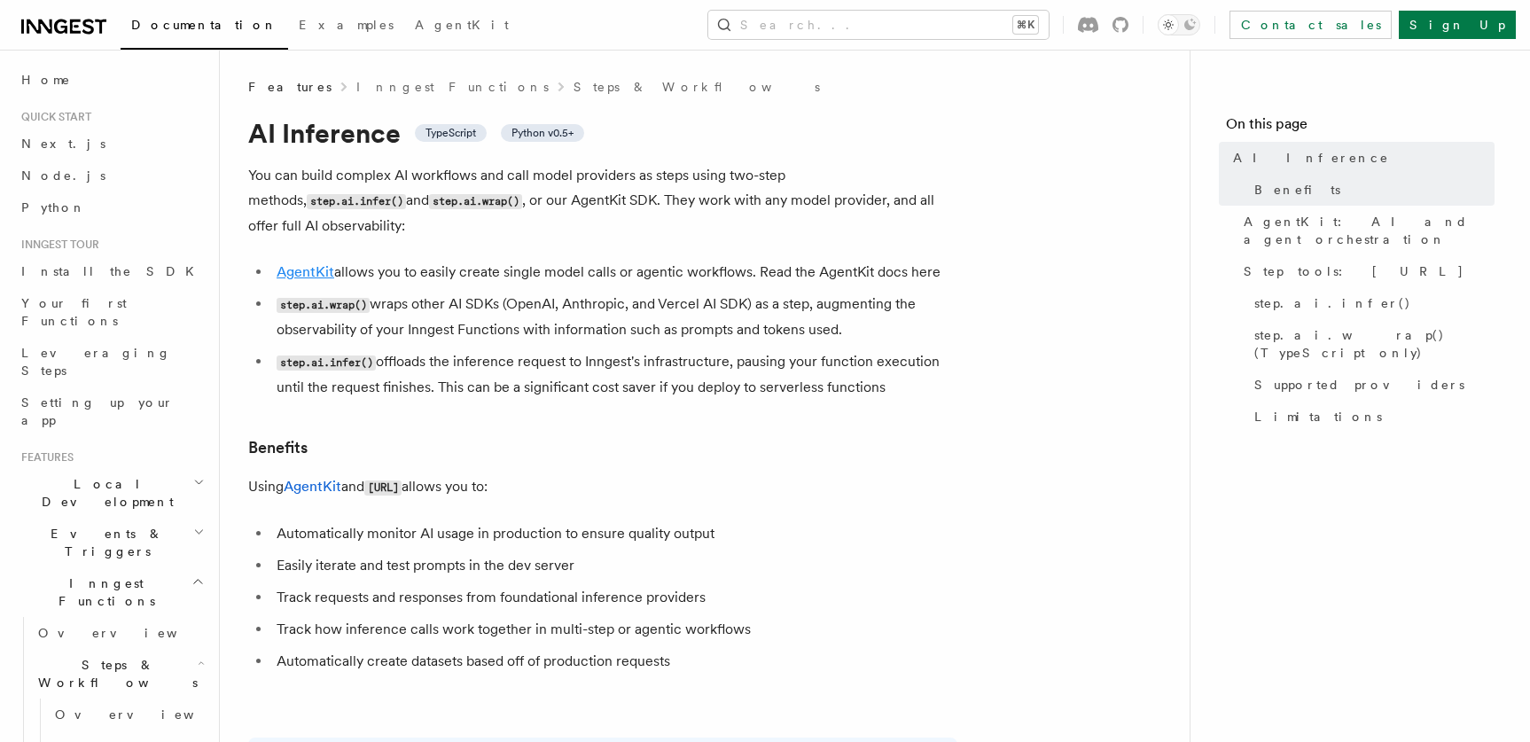
scroll to position [4, 0]
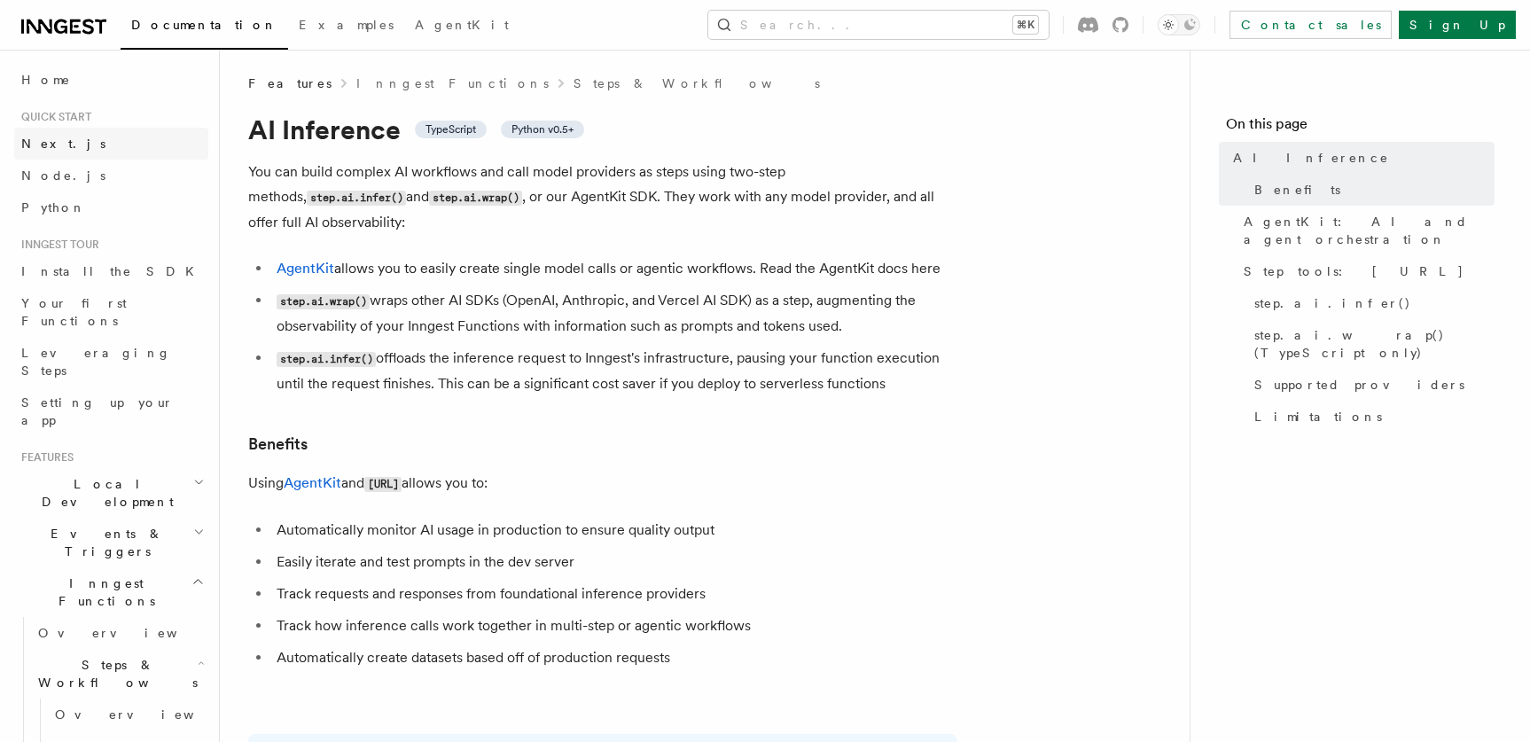
click at [98, 151] on link "Next.js" at bounding box center [111, 144] width 194 height 32
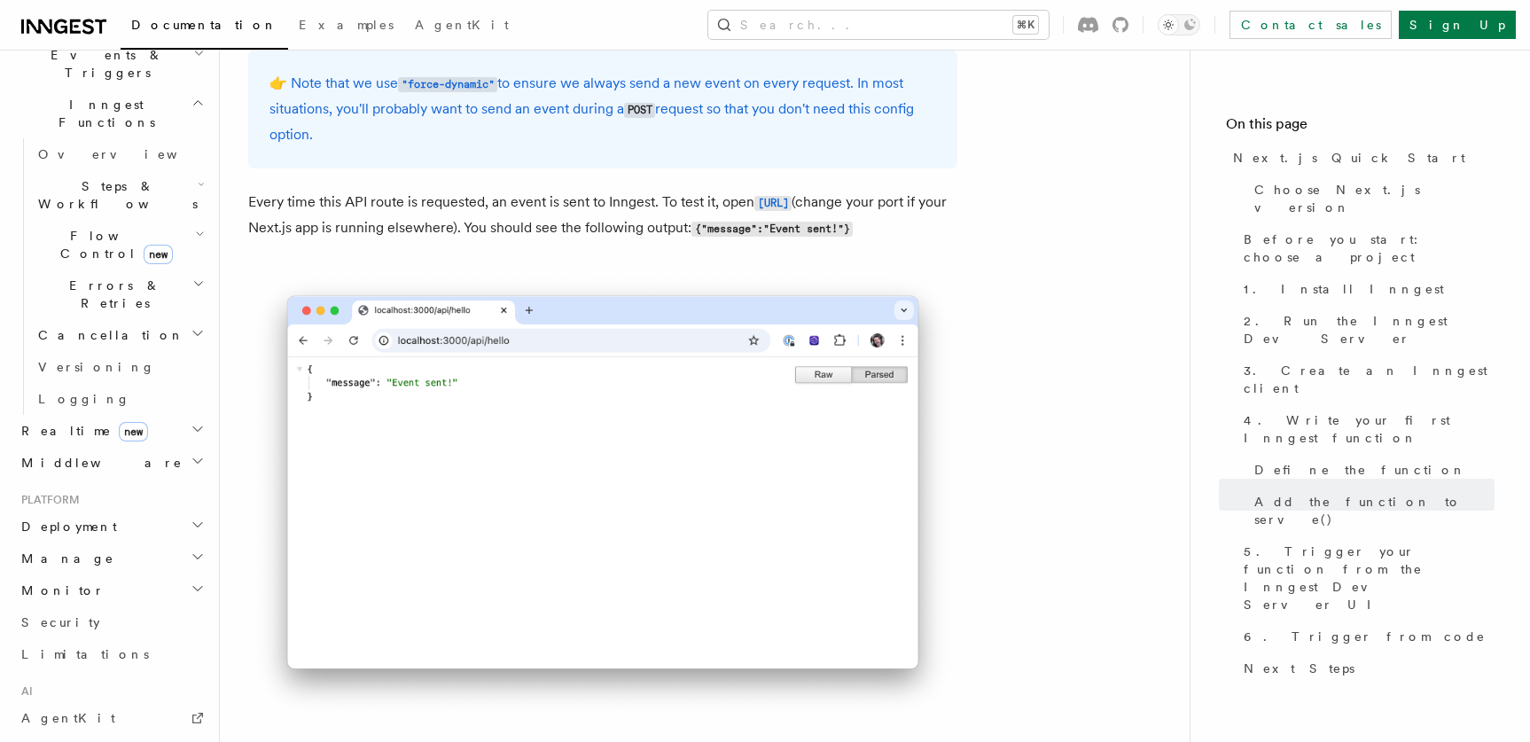
scroll to position [676, 0]
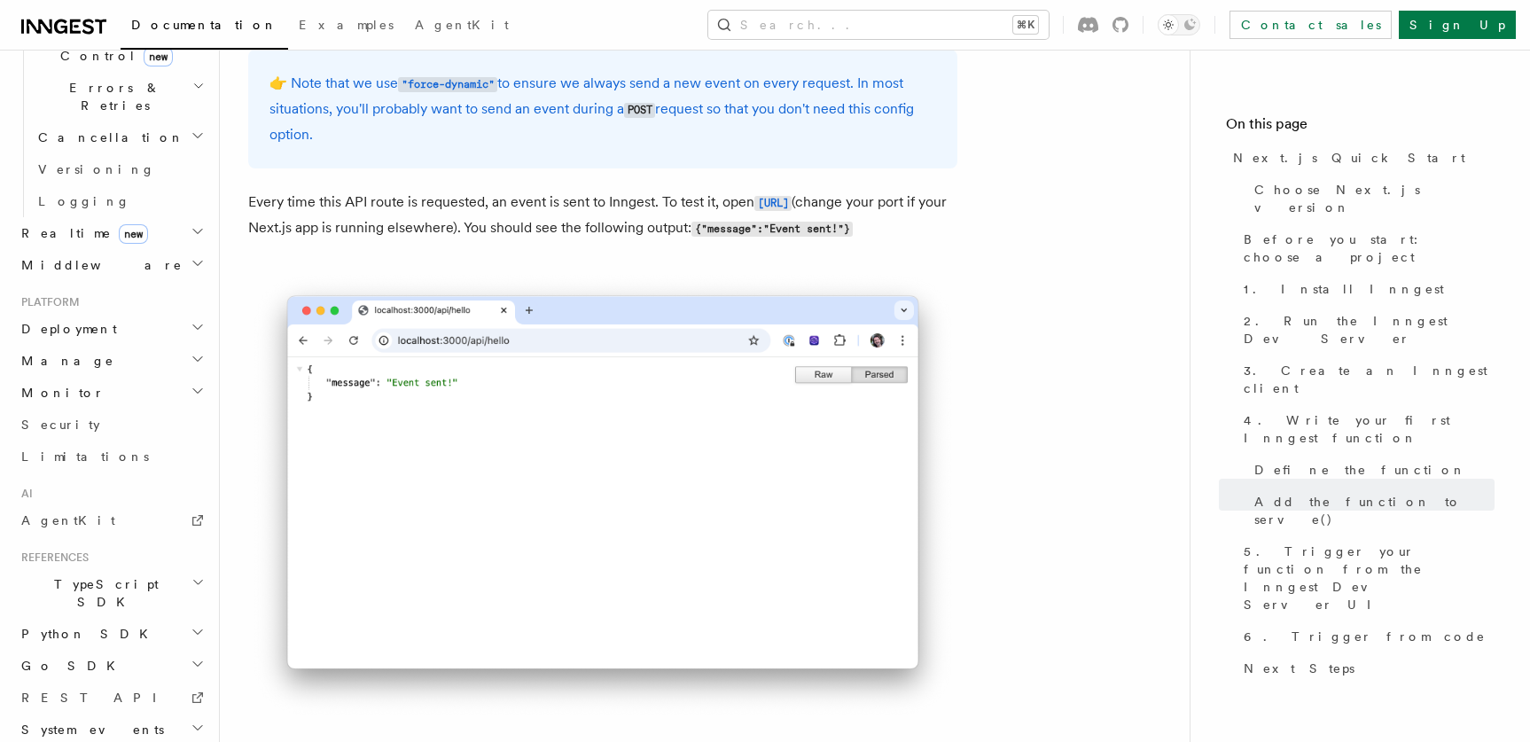
click at [191, 575] on icon "button" at bounding box center [197, 582] width 13 height 14
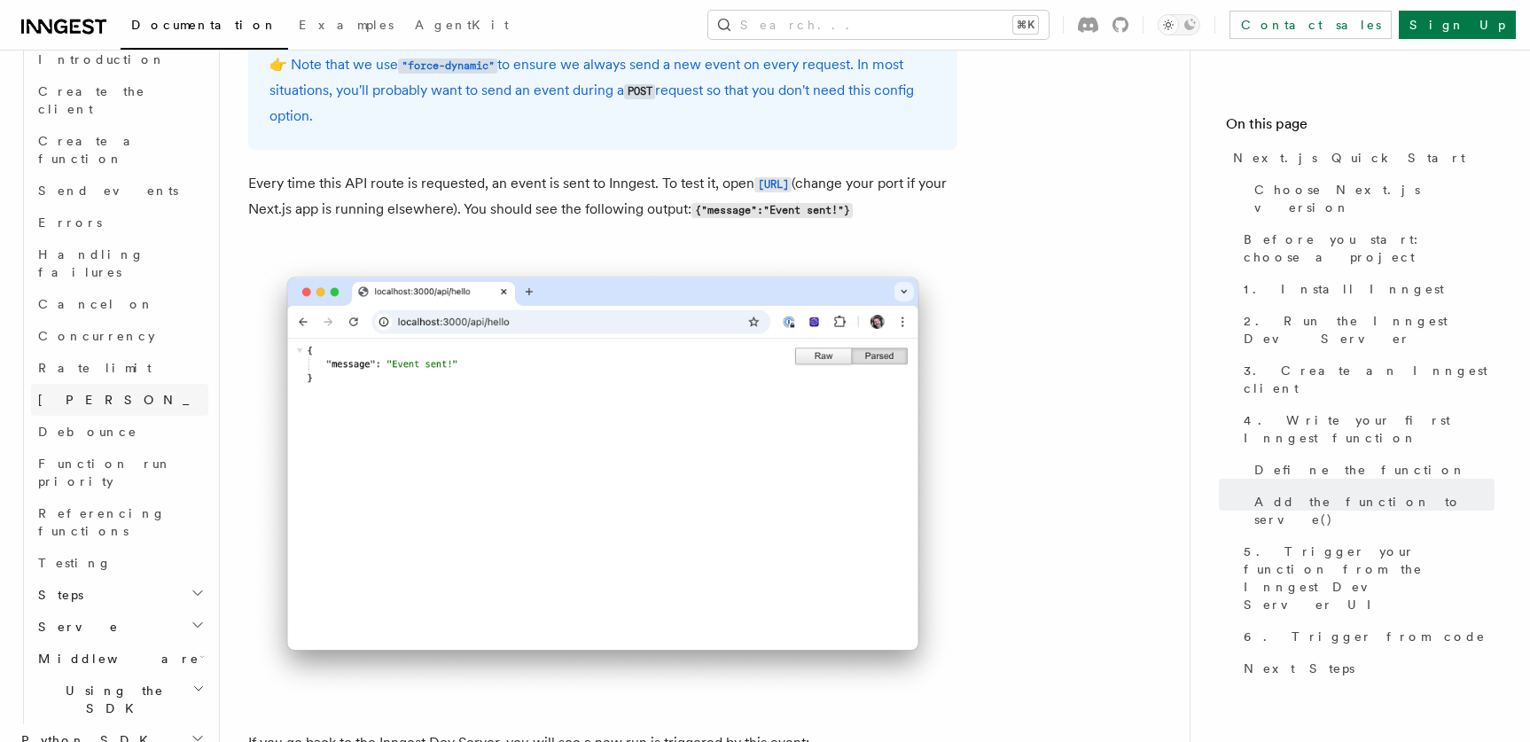
scroll to position [9825, 0]
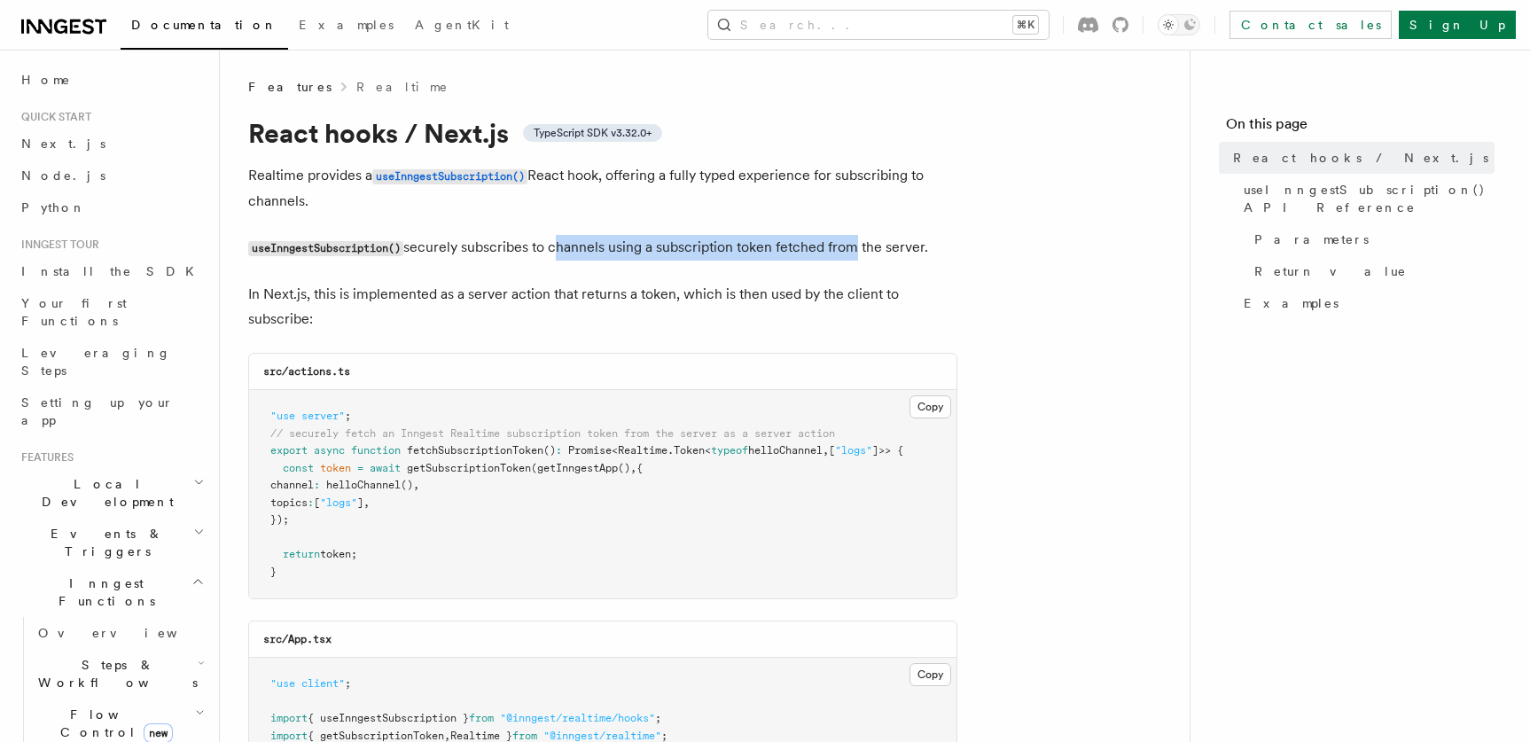
drag, startPoint x: 556, startPoint y: 252, endPoint x: 857, endPoint y: 246, distance: 301.4
click at [856, 246] on p "useInngestSubscription() securely subscribes to channels using a subscription t…" at bounding box center [602, 248] width 709 height 26
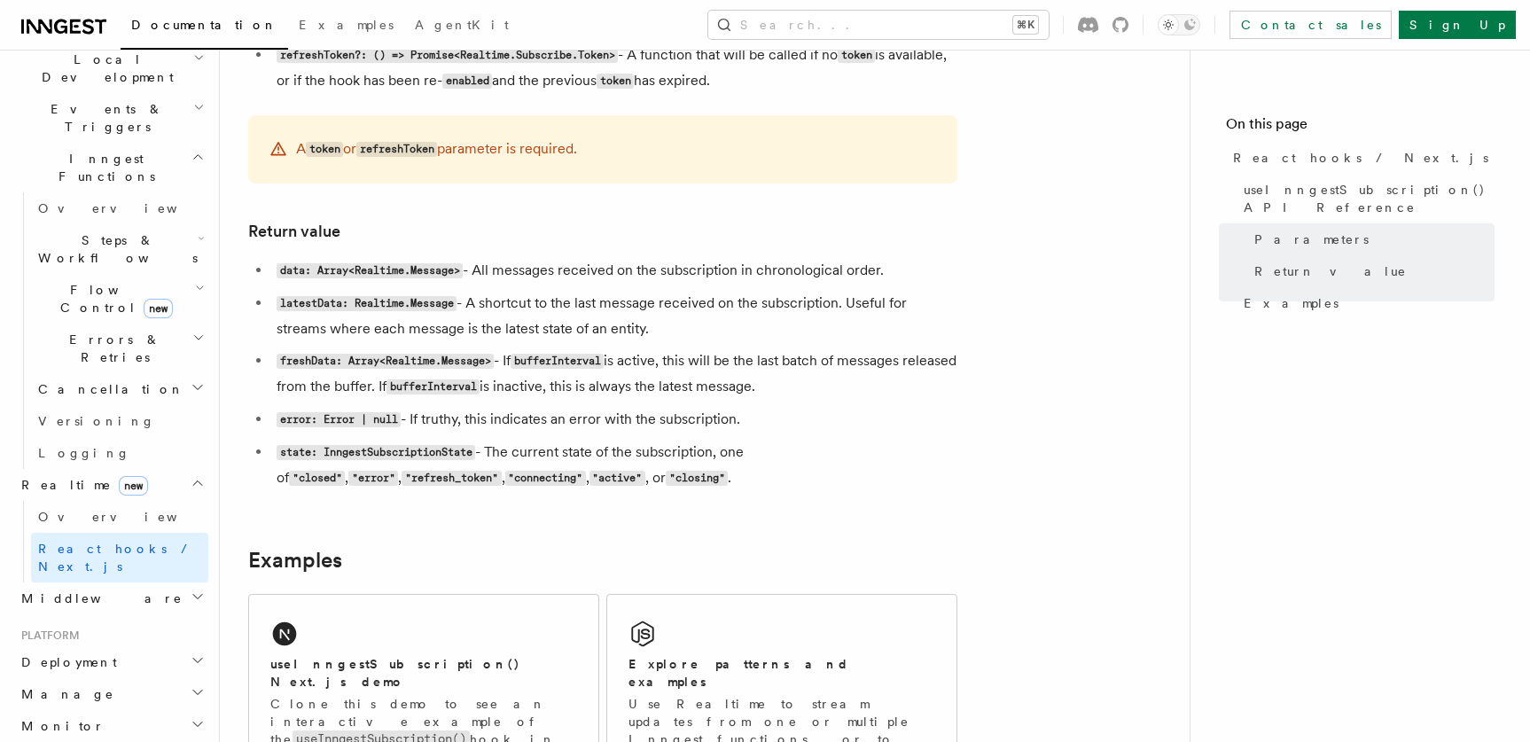
scroll to position [961, 0]
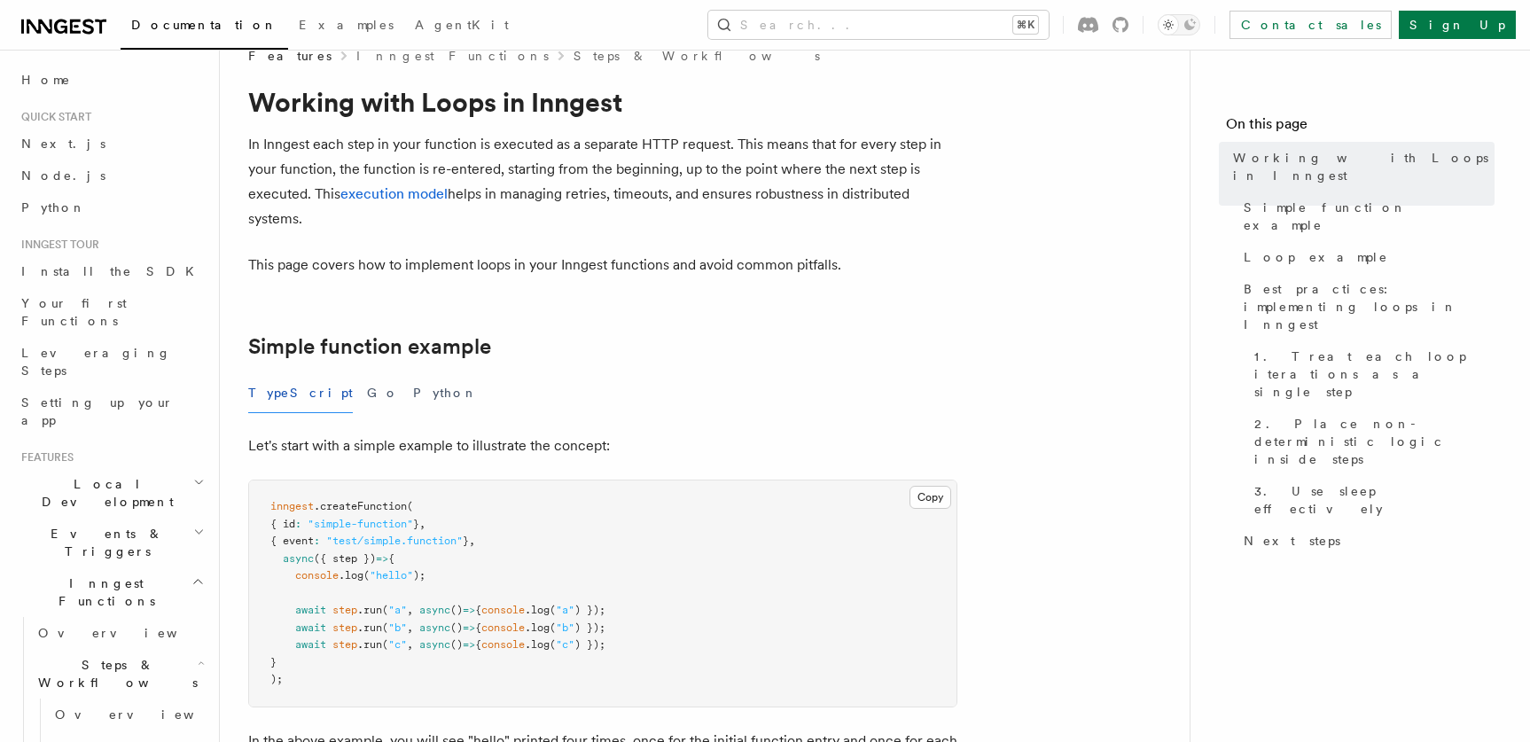
scroll to position [33, 0]
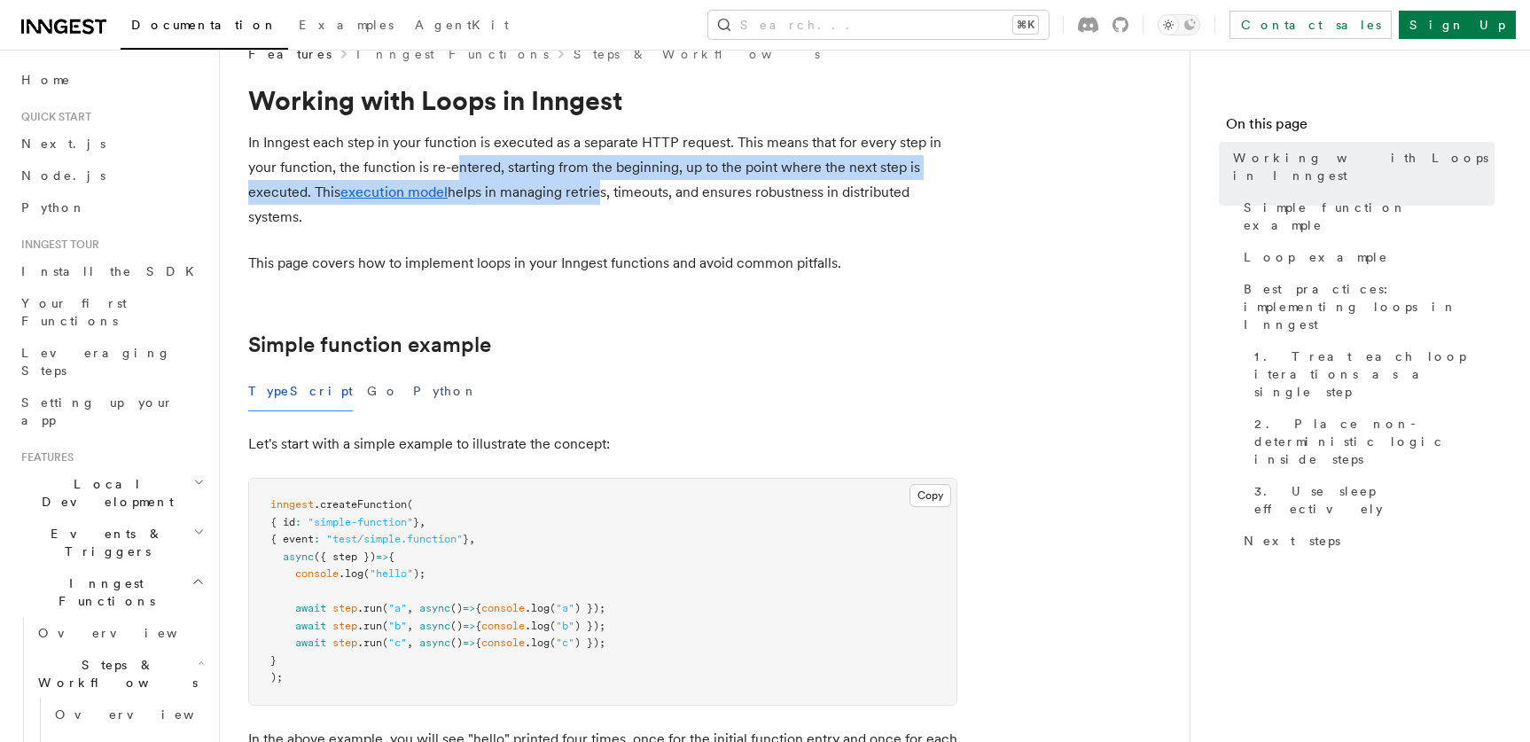
drag, startPoint x: 453, startPoint y: 165, endPoint x: 595, endPoint y: 186, distance: 143.4
click at [595, 186] on p "In Inngest each step in your function is executed as a separate HTTP request. T…" at bounding box center [602, 179] width 709 height 99
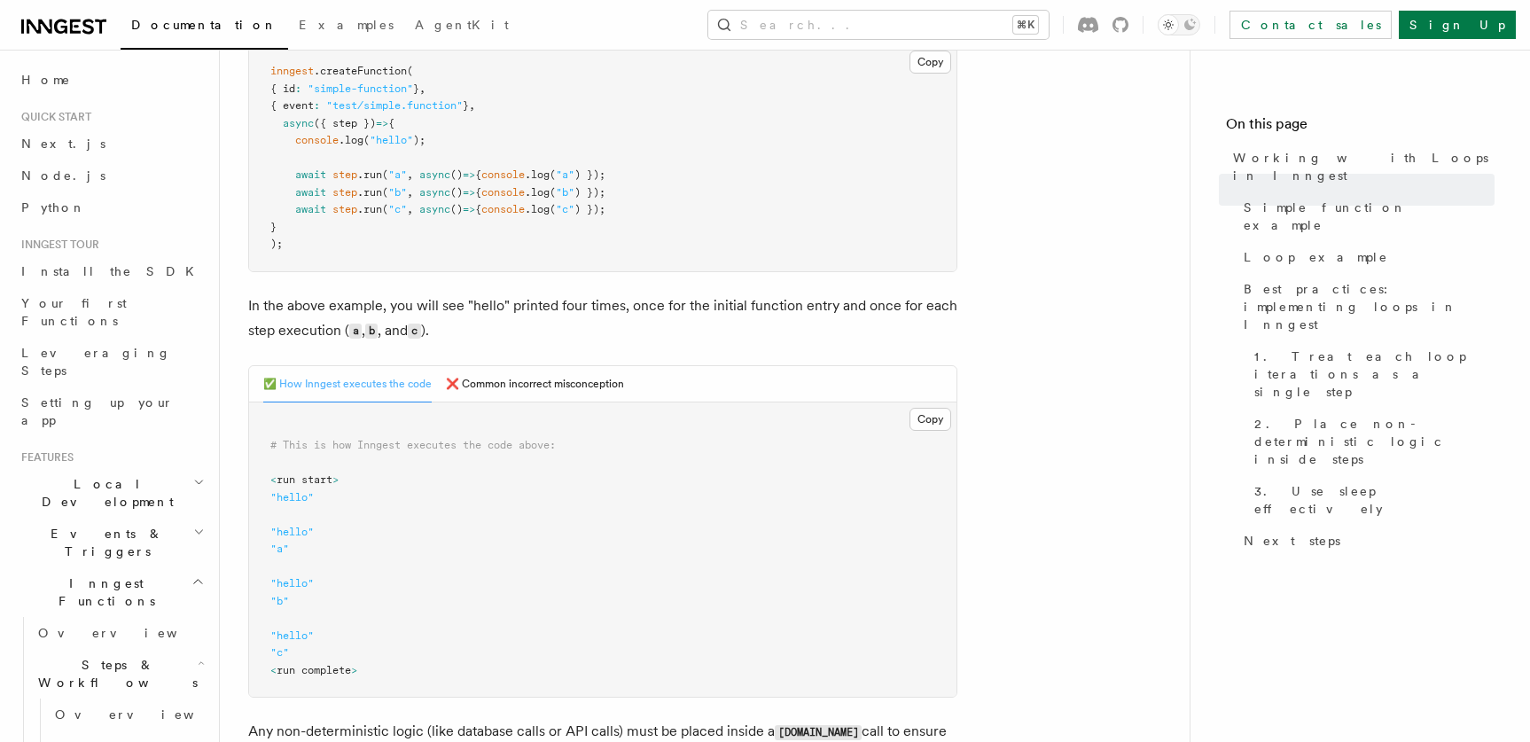
scroll to position [470, 0]
click at [479, 378] on button "❌ Common incorrect misconception" at bounding box center [535, 380] width 178 height 36
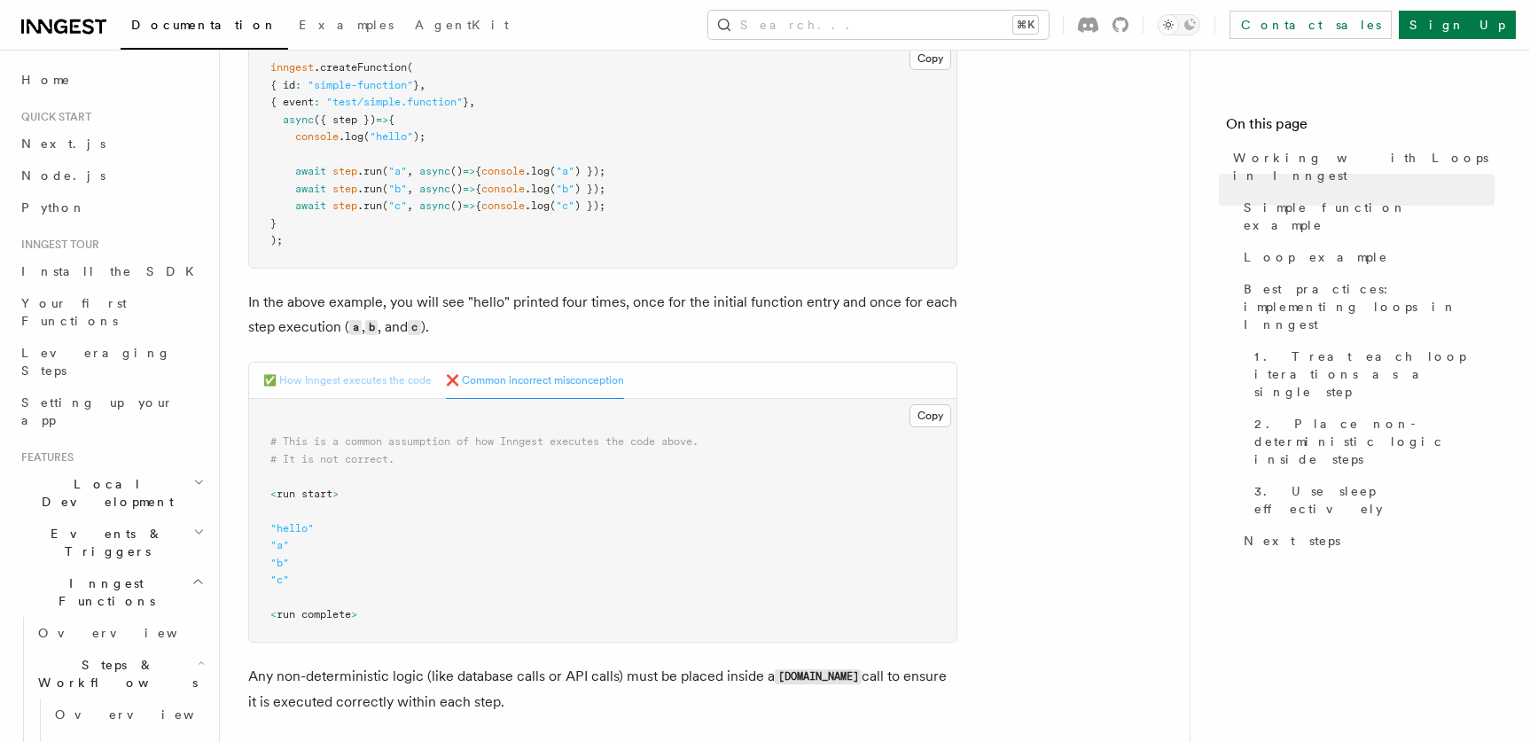
click at [348, 384] on button "✅ How Inngest executes the code" at bounding box center [347, 380] width 168 height 36
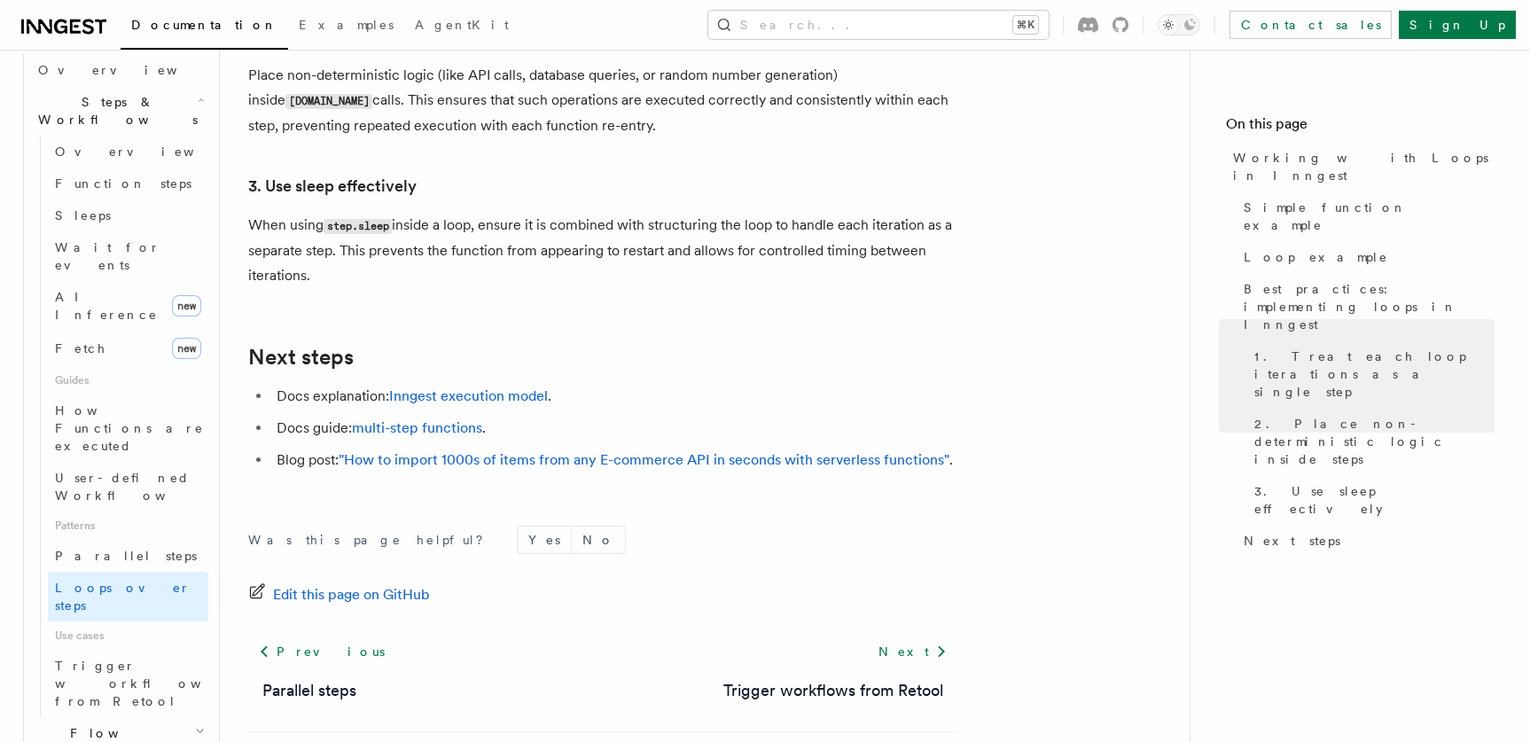
scroll to position [590, 0]
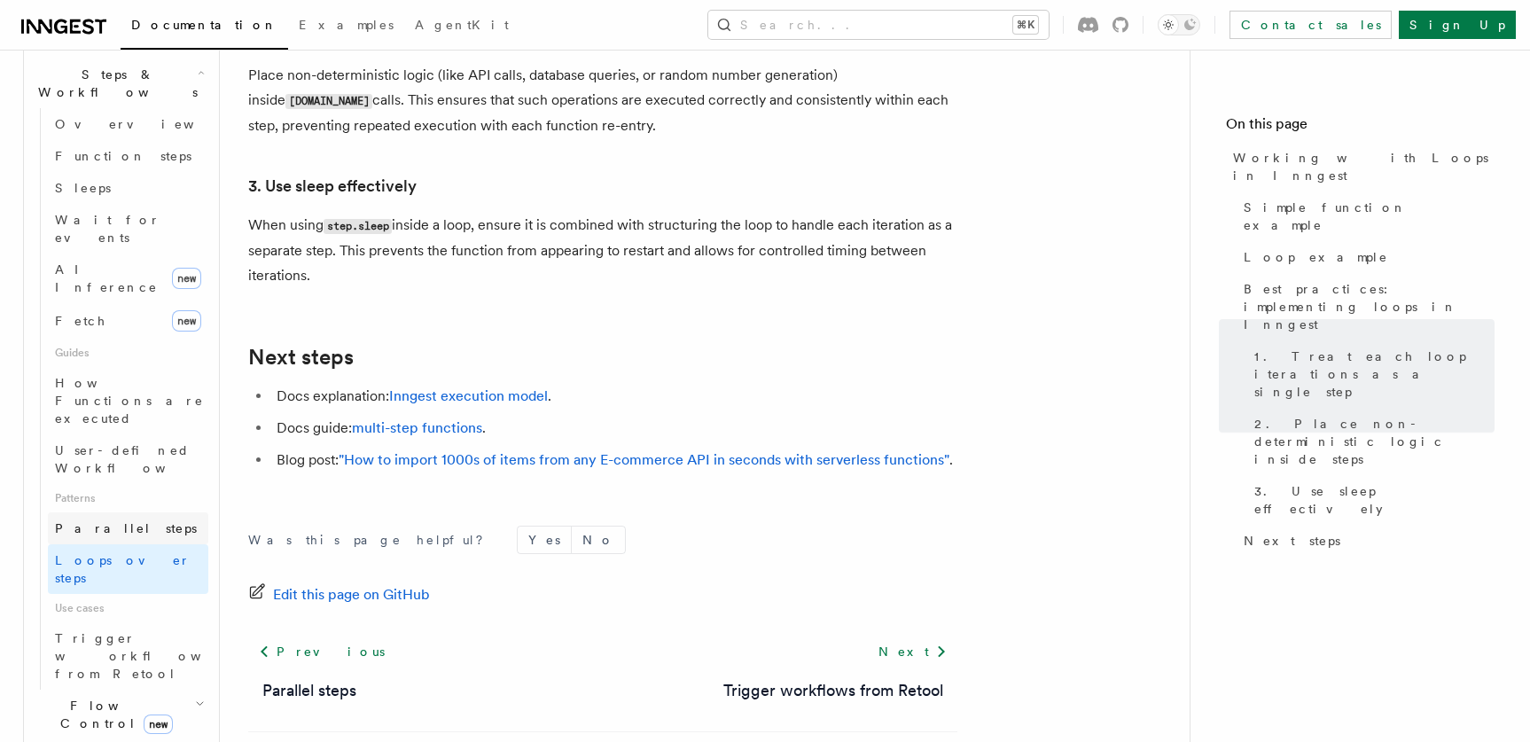
click at [95, 521] on span "Parallel steps" at bounding box center [126, 528] width 142 height 14
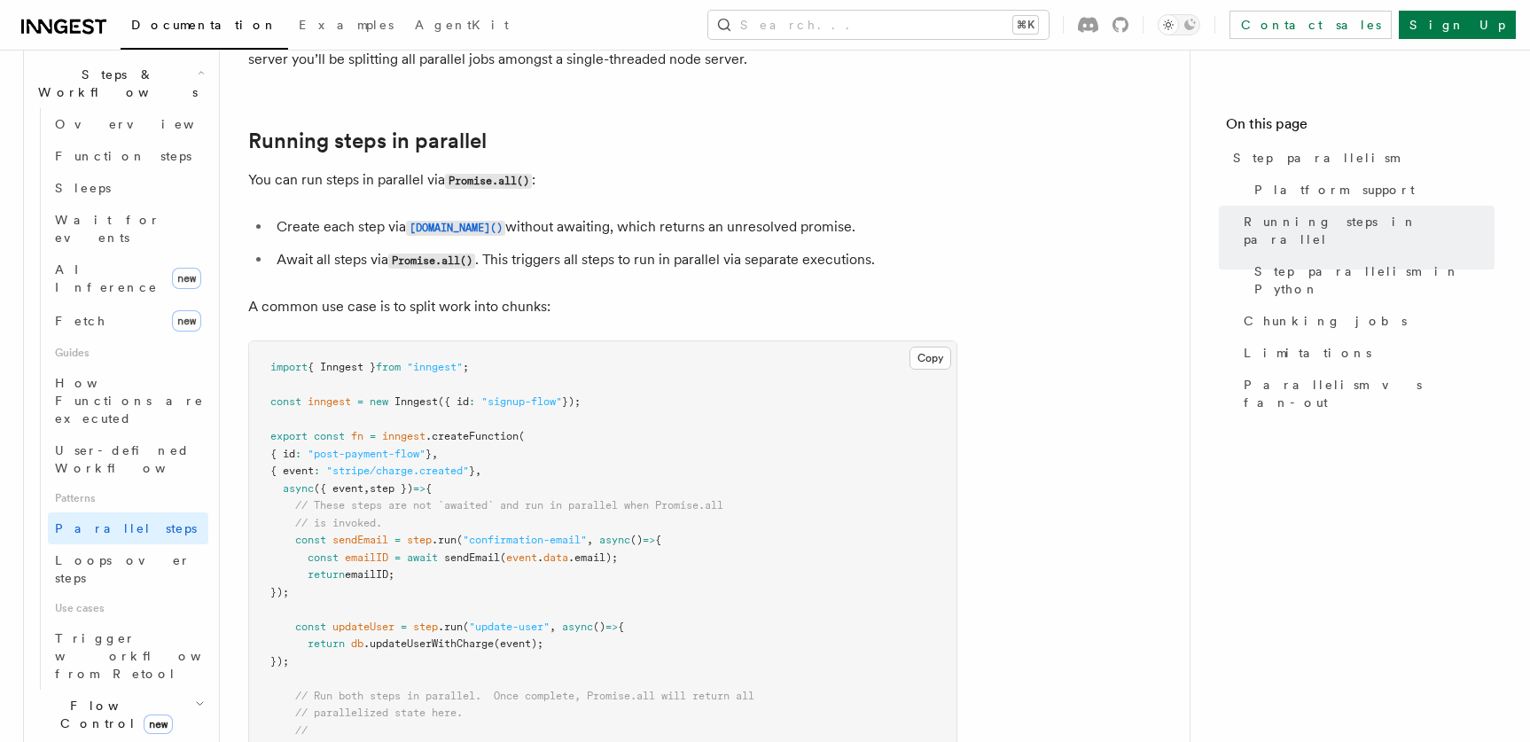
scroll to position [121, 0]
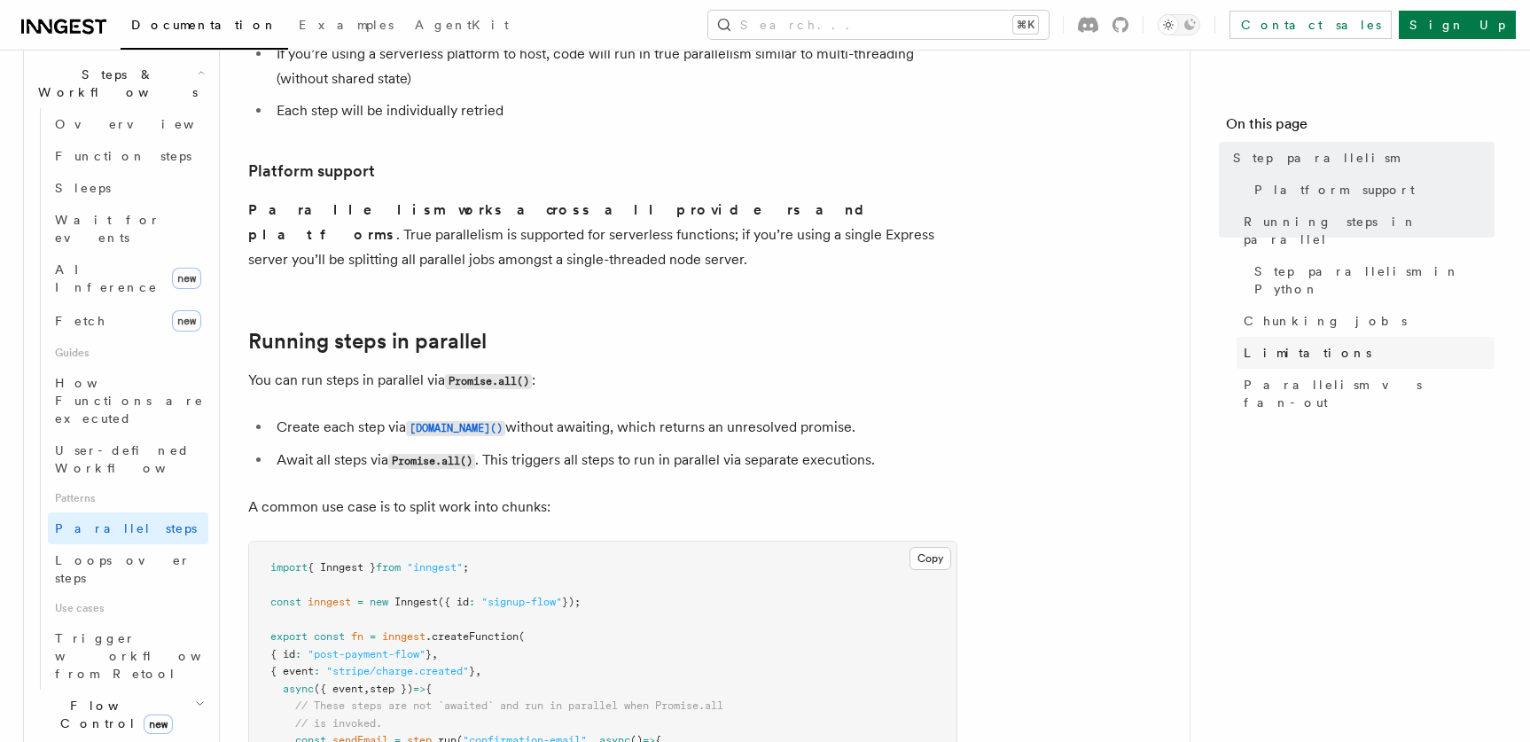
click at [1256, 344] on span "Limitations" at bounding box center [1307, 353] width 128 height 18
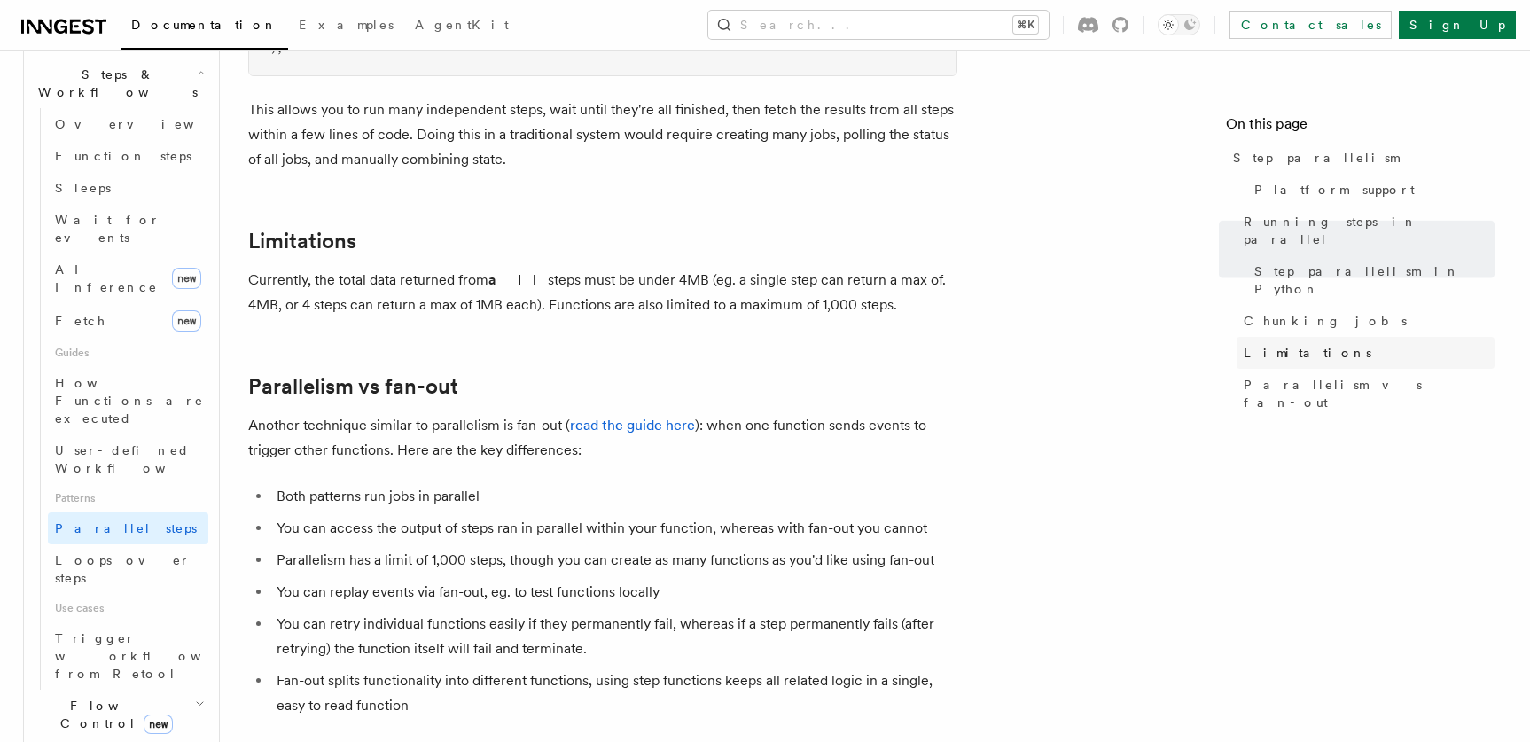
scroll to position [3085, 0]
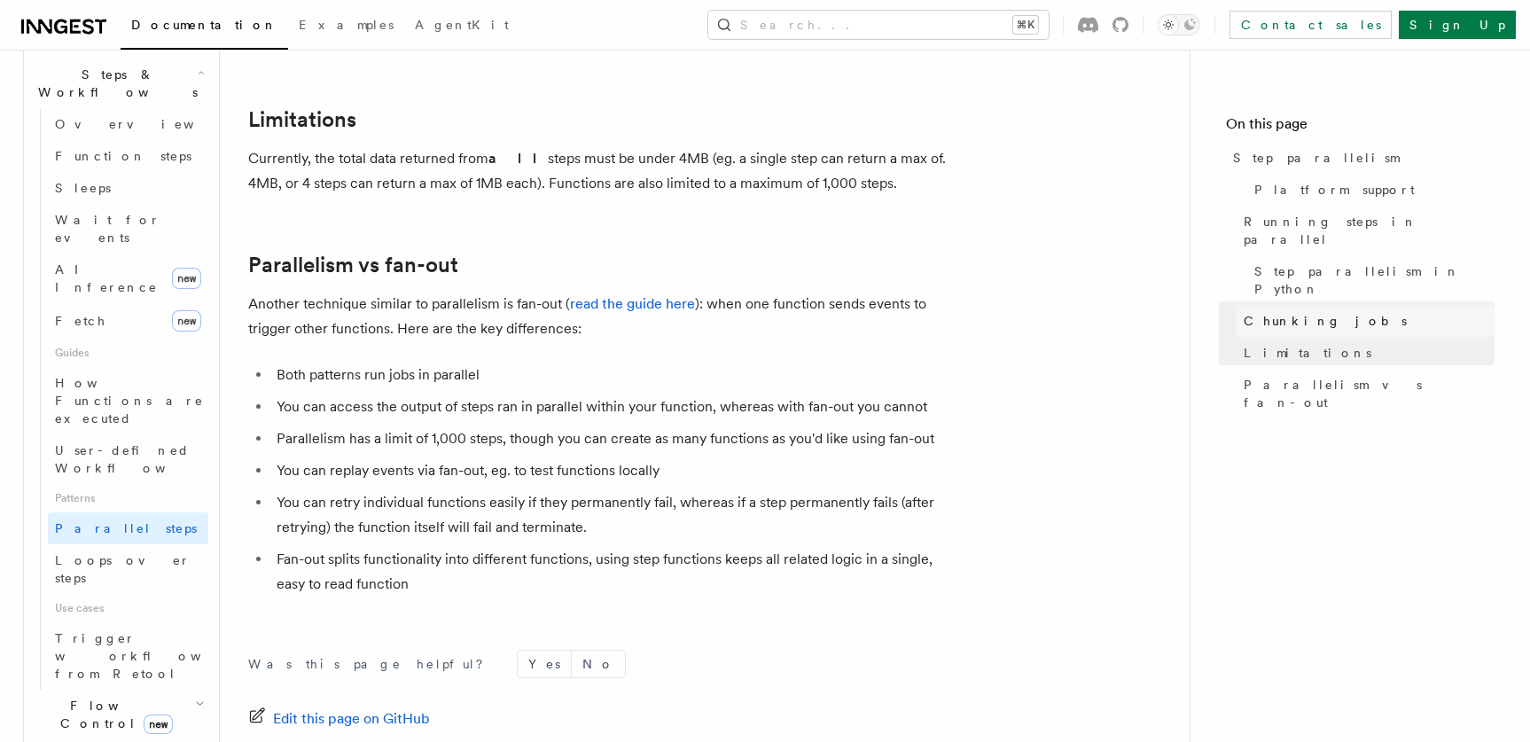
click at [1283, 312] on span "Chunking jobs" at bounding box center [1324, 321] width 163 height 18
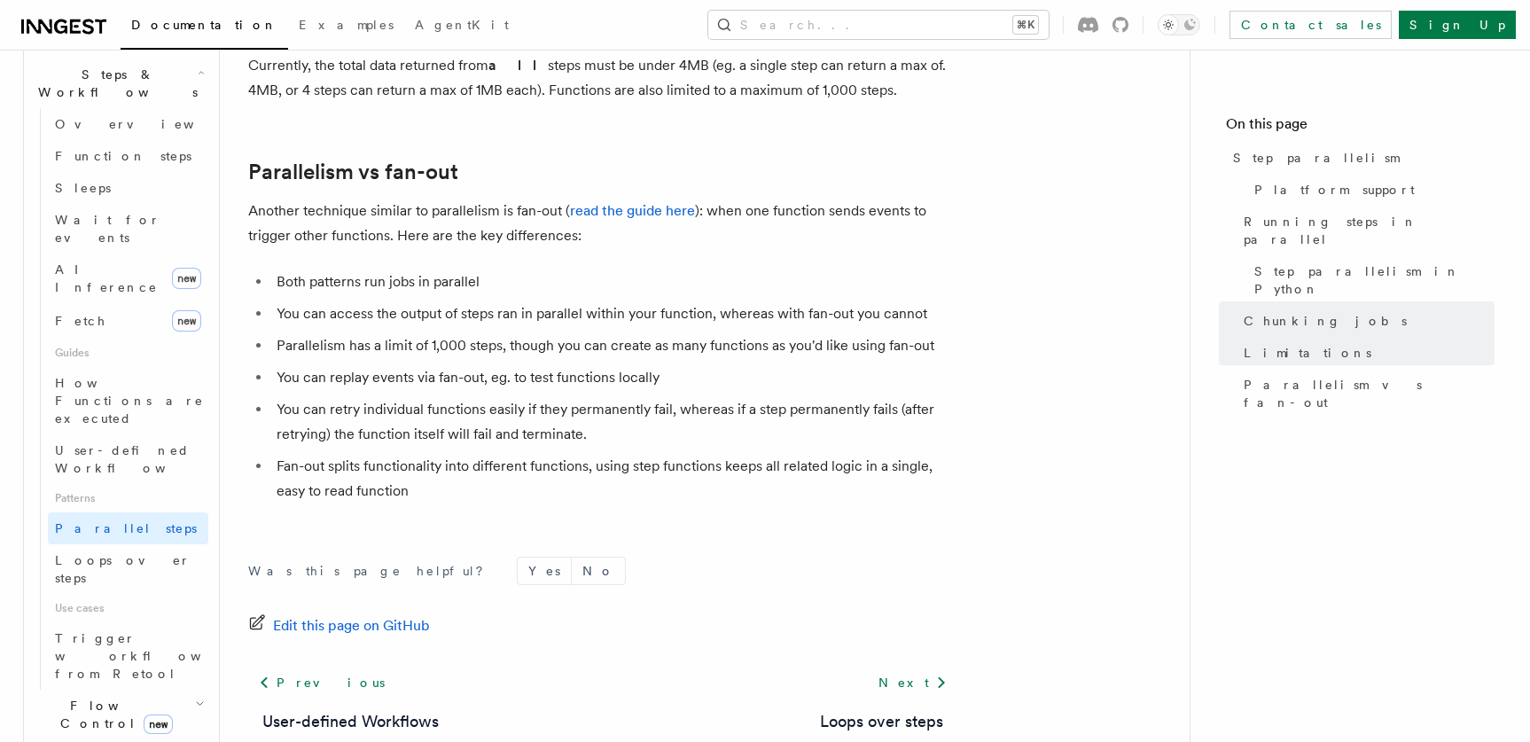
scroll to position [3179, 0]
